Goal: Transaction & Acquisition: Purchase product/service

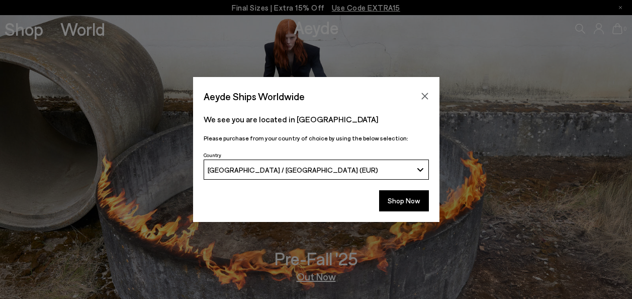
click at [423, 95] on icon "Close" at bounding box center [424, 96] width 7 height 7
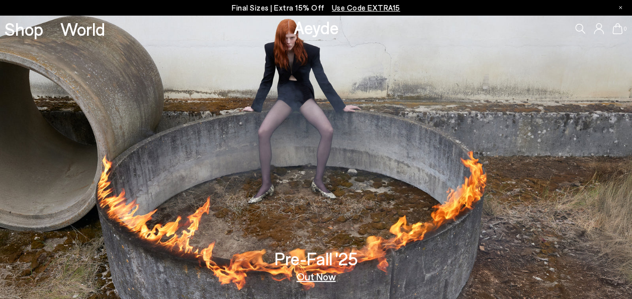
click at [289, 6] on p "Final Sizes | Extra 15% Off Use Code EXTRA15" at bounding box center [316, 8] width 168 height 13
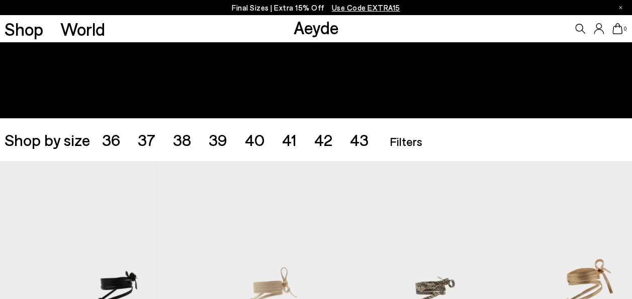
click at [218, 138] on span "39" at bounding box center [218, 139] width 19 height 19
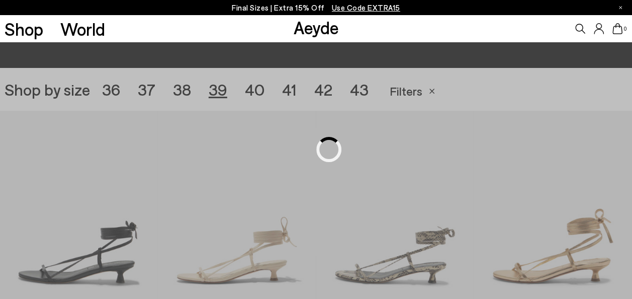
scroll to position [176, 0]
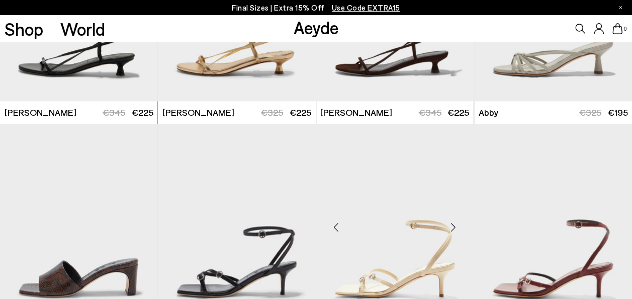
scroll to position [478, 0]
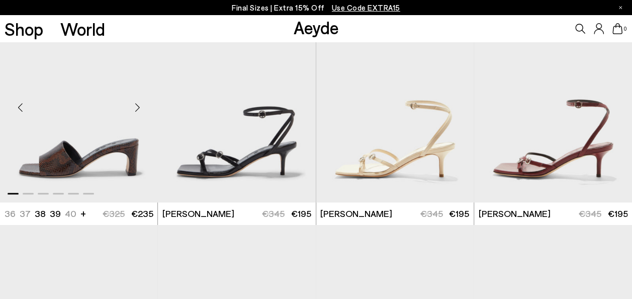
click at [127, 147] on img "1 / 6" at bounding box center [79, 103] width 158 height 198
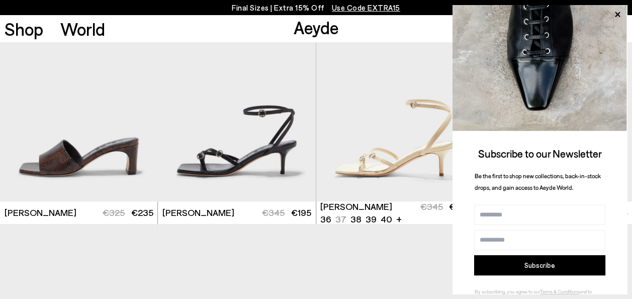
scroll to position [679, 0]
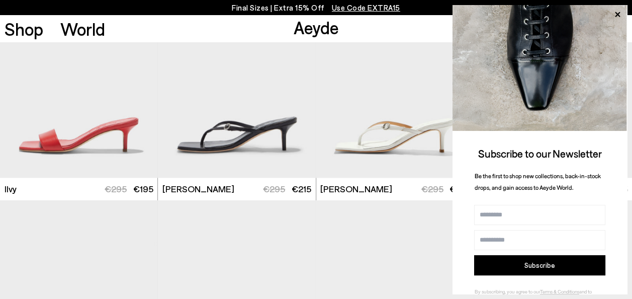
scroll to position [629, 0]
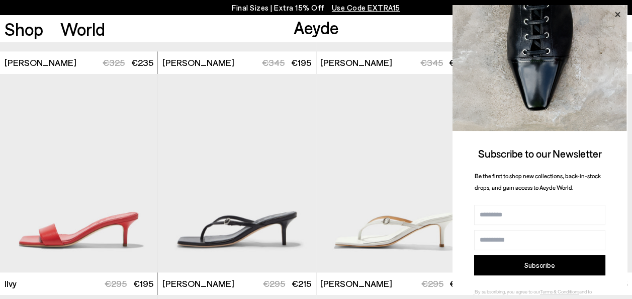
click at [617, 13] on icon at bounding box center [617, 14] width 13 height 13
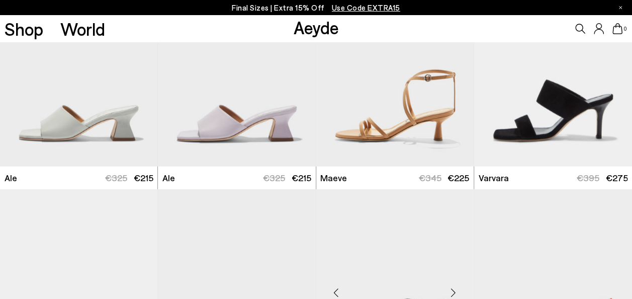
scroll to position [1131, 0]
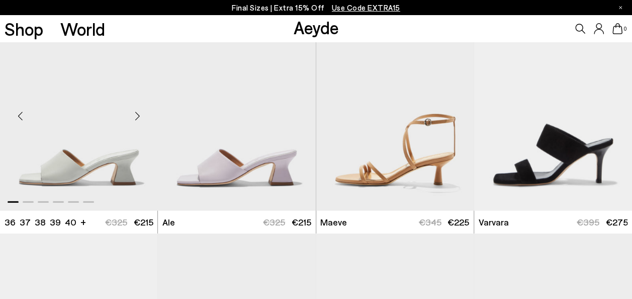
click at [138, 115] on div "Next slide" at bounding box center [137, 116] width 30 height 30
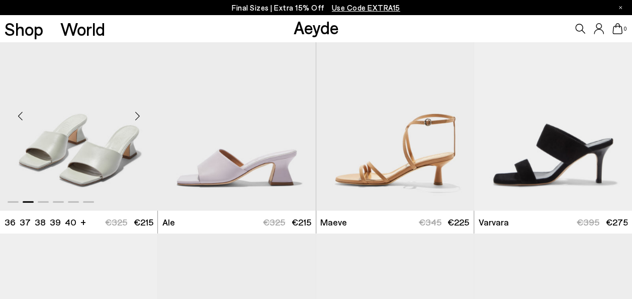
click at [138, 115] on div "Next slide" at bounding box center [137, 116] width 30 height 30
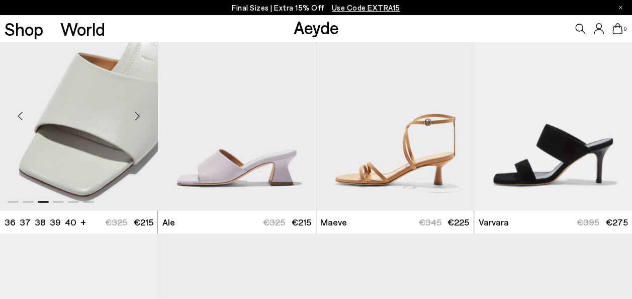
click at [138, 115] on div "Next slide" at bounding box center [137, 116] width 30 height 30
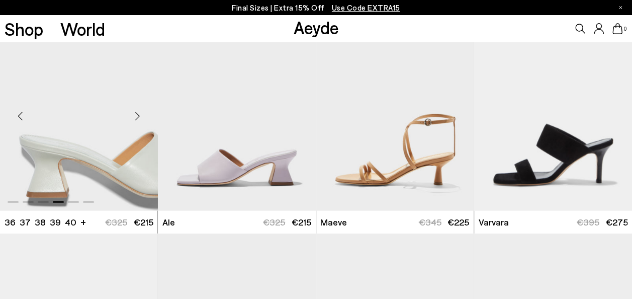
click at [138, 115] on div "Next slide" at bounding box center [137, 116] width 30 height 30
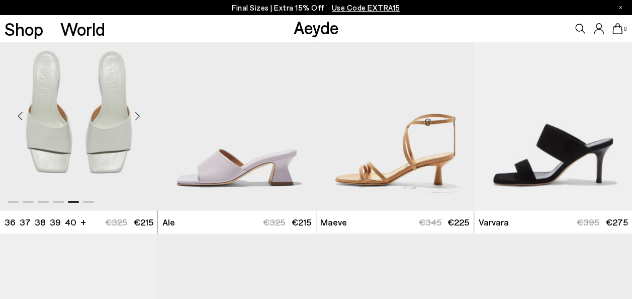
click at [138, 115] on div "Next slide" at bounding box center [137, 116] width 30 height 30
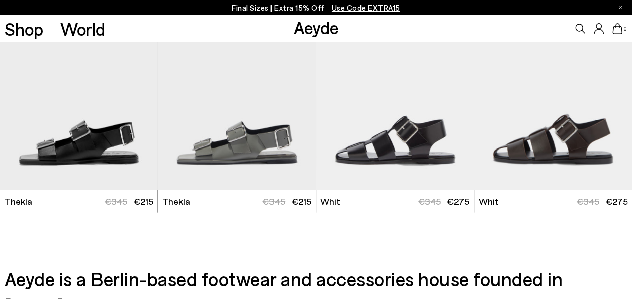
scroll to position [2833, 0]
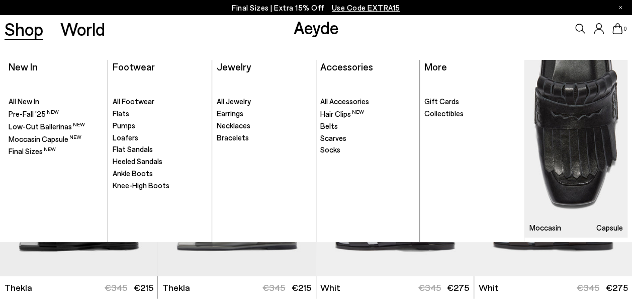
click at [30, 31] on link "Shop" at bounding box center [24, 29] width 39 height 18
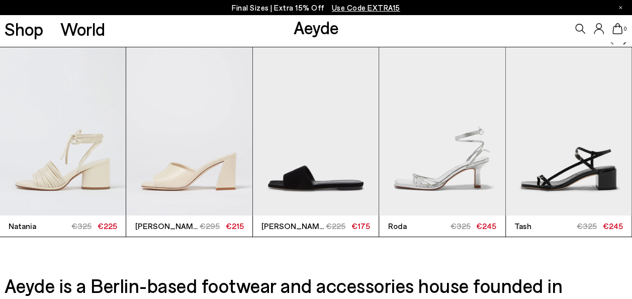
scroll to position [2011, 0]
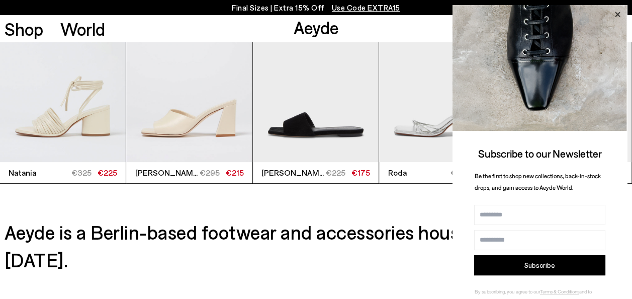
click at [618, 12] on icon at bounding box center [617, 14] width 13 height 13
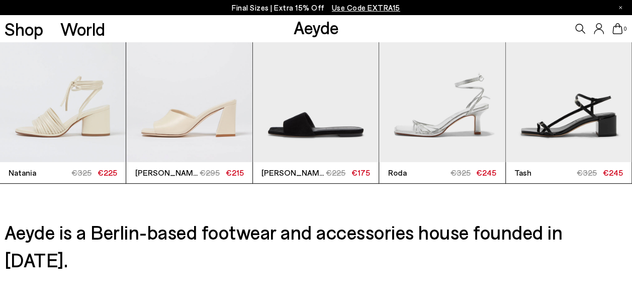
click at [438, 119] on img "4 / 6" at bounding box center [442, 78] width 126 height 168
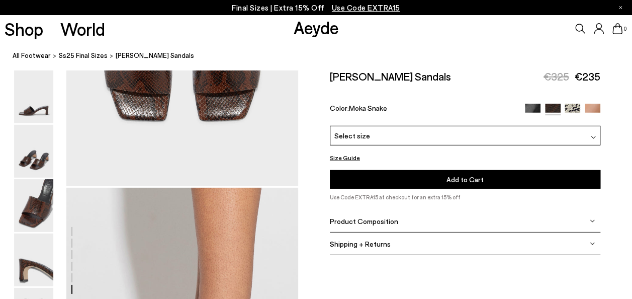
scroll to position [1426, 0]
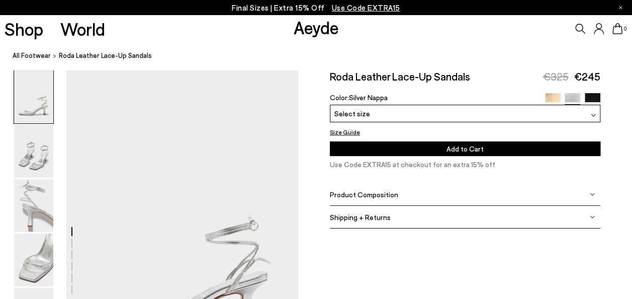
click at [440, 109] on div "Select size" at bounding box center [465, 114] width 271 height 18
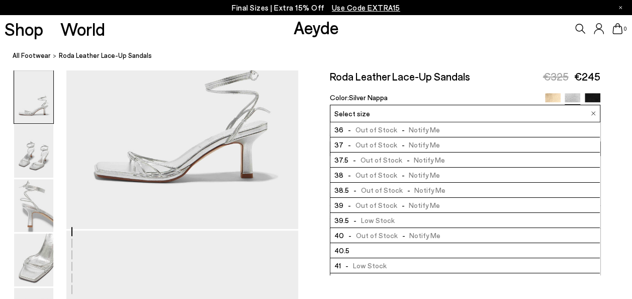
scroll to position [151, 0]
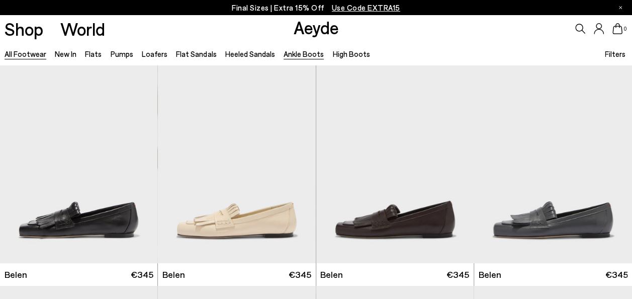
click at [295, 53] on link "Ankle Boots" at bounding box center [304, 53] width 40 height 9
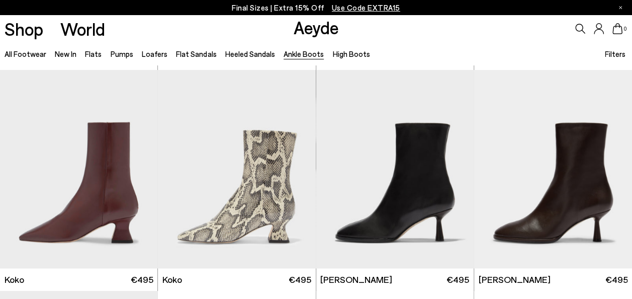
scroll to position [453, 0]
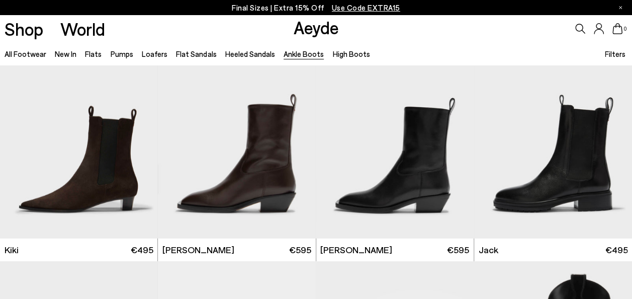
scroll to position [1307, 0]
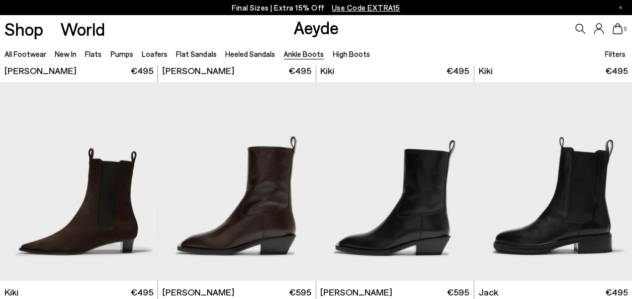
click at [397, 213] on img "1 / 6" at bounding box center [395, 181] width 158 height 198
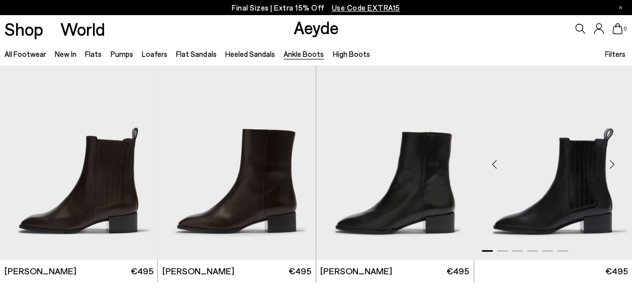
scroll to position [1810, 0]
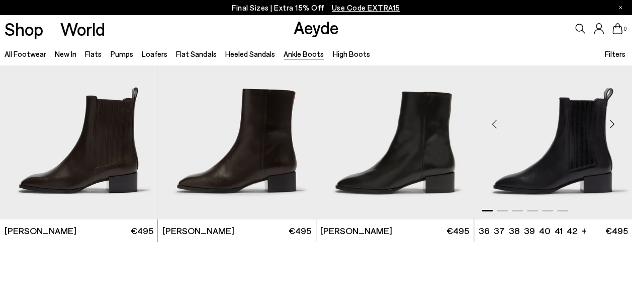
click at [565, 138] on img "1 / 6" at bounding box center [553, 120] width 158 height 198
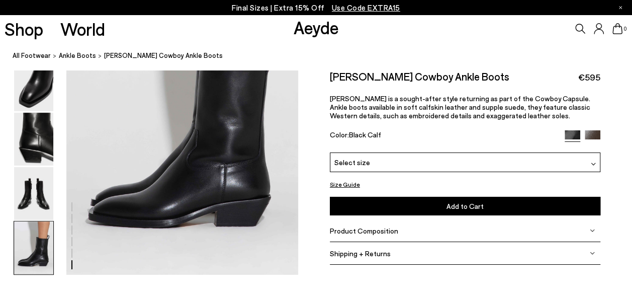
scroll to position [1609, 0]
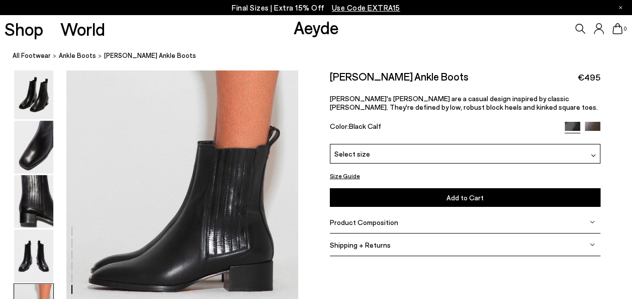
scroll to position [1659, 0]
